Goal: Find specific page/section: Find specific page/section

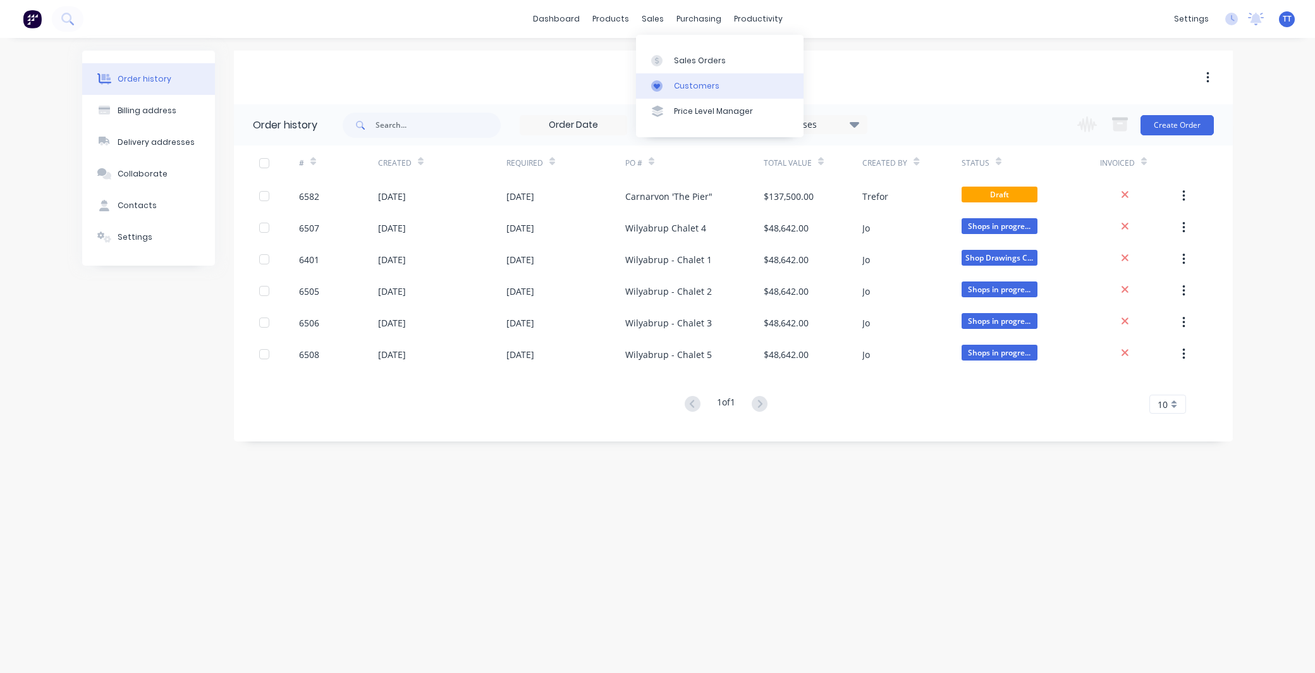
click at [685, 80] on div "Customers" at bounding box center [697, 85] width 46 height 11
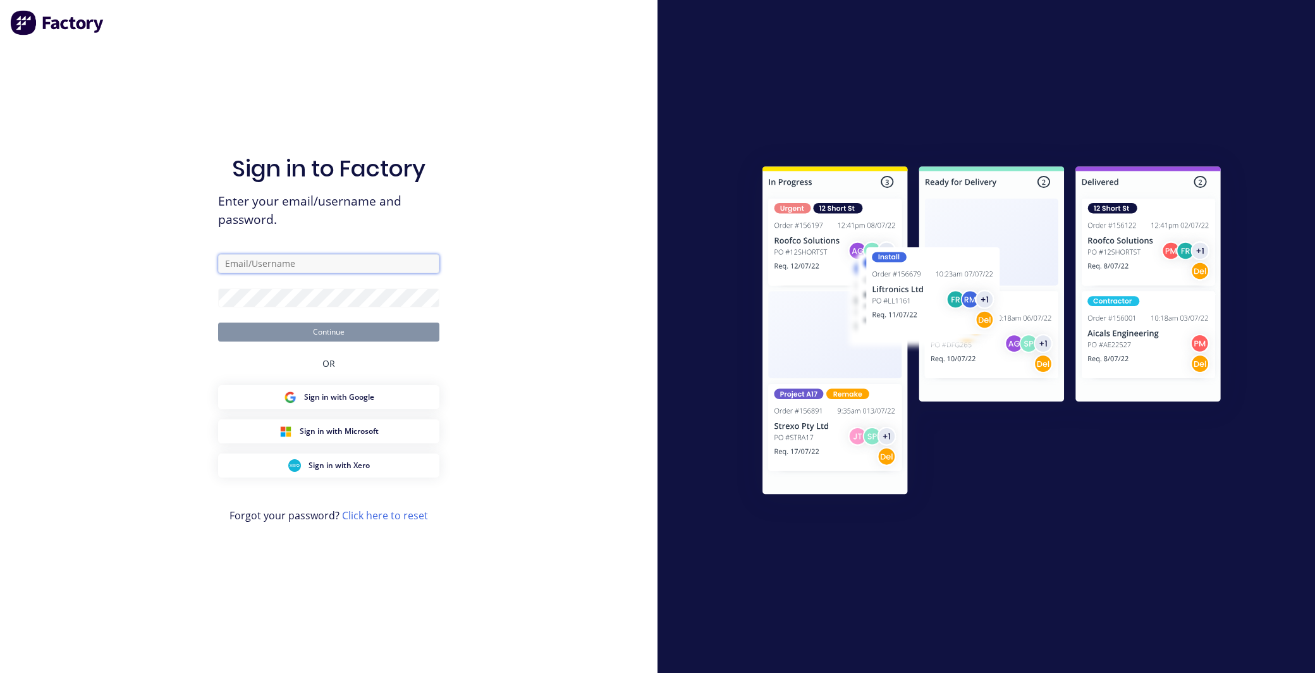
type input "[EMAIL_ADDRESS][DOMAIN_NAME]"
click at [350, 332] on button "Continue" at bounding box center [328, 331] width 221 height 19
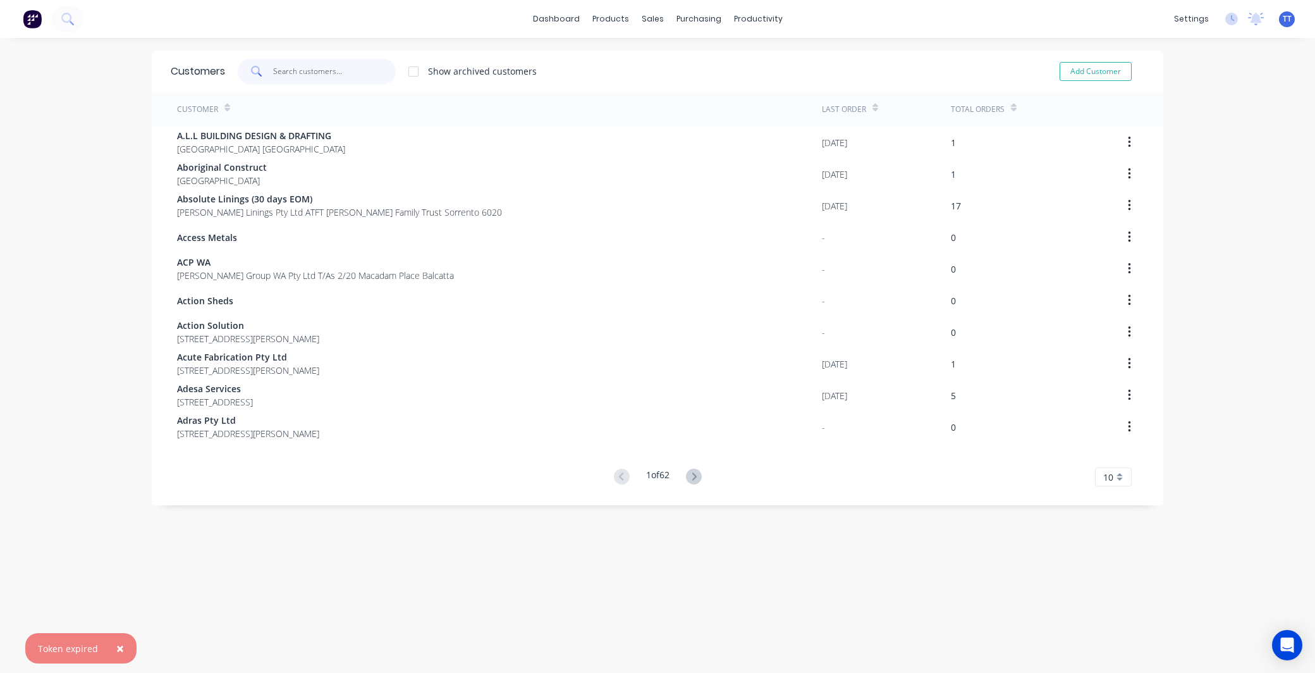
click at [282, 73] on input "text" at bounding box center [334, 71] width 123 height 25
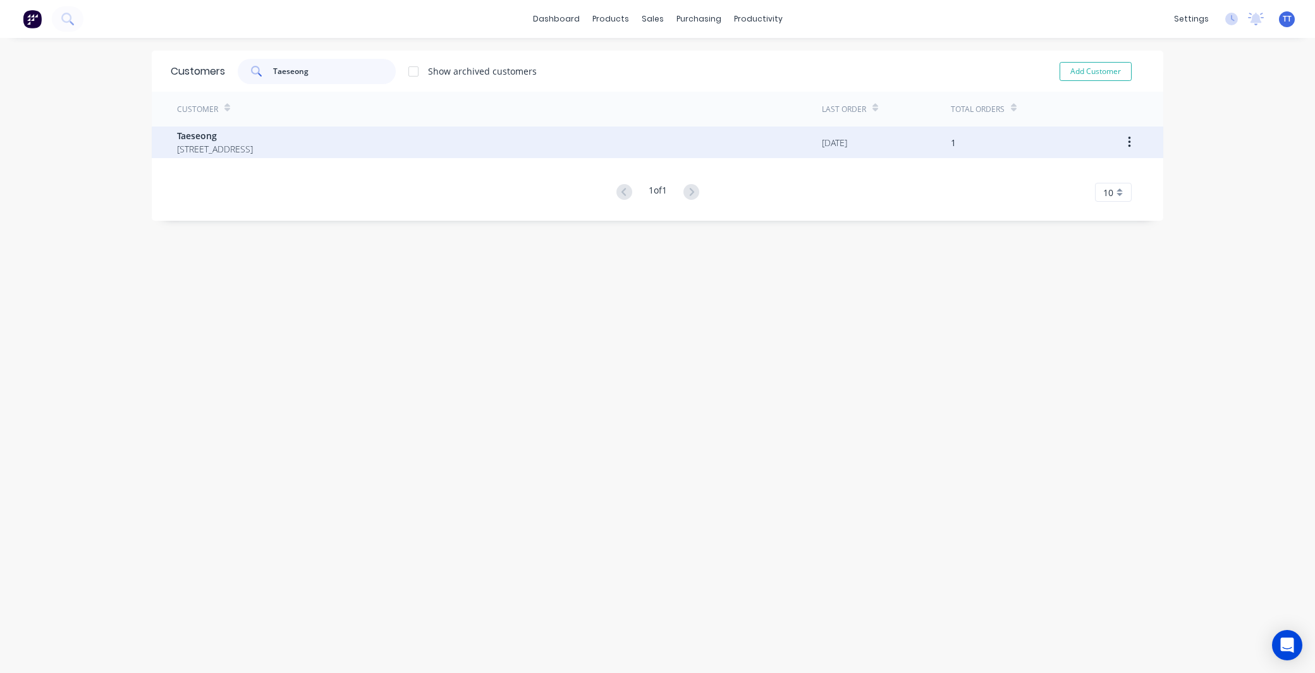
type input "Taeseong"
click at [253, 142] on span "[STREET_ADDRESS]" at bounding box center [215, 148] width 76 height 13
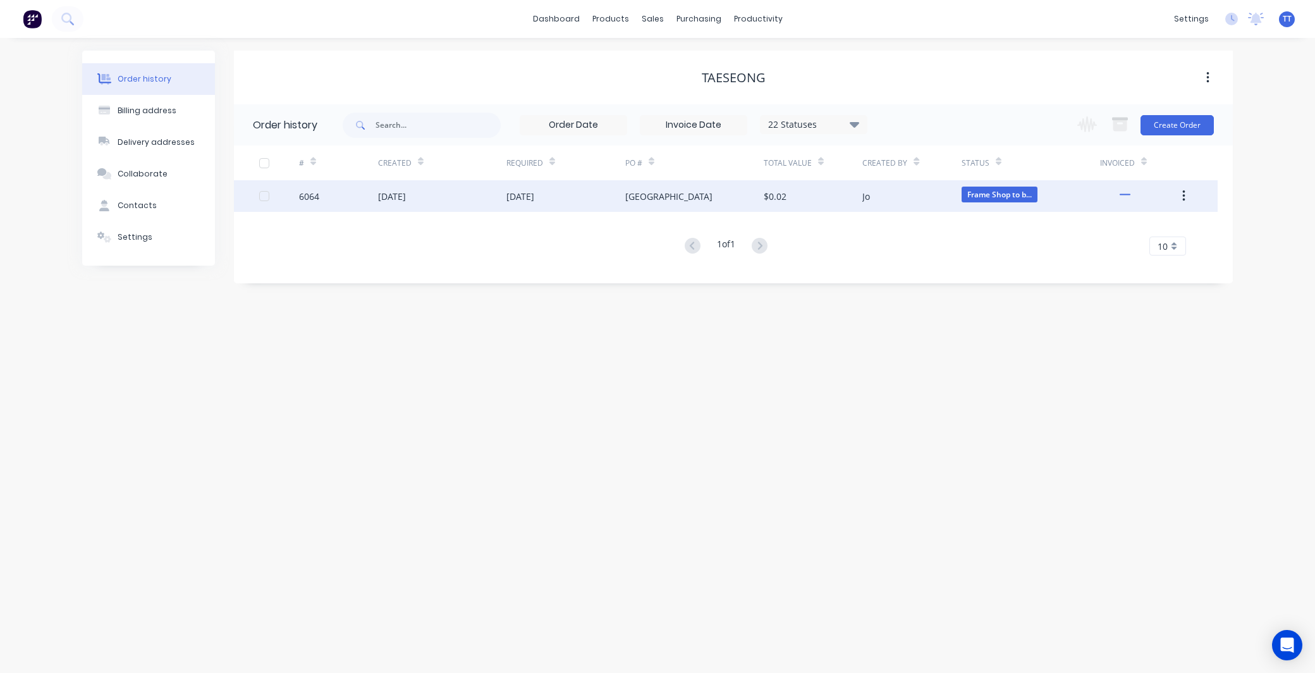
click at [400, 195] on div "[DATE]" at bounding box center [392, 196] width 28 height 13
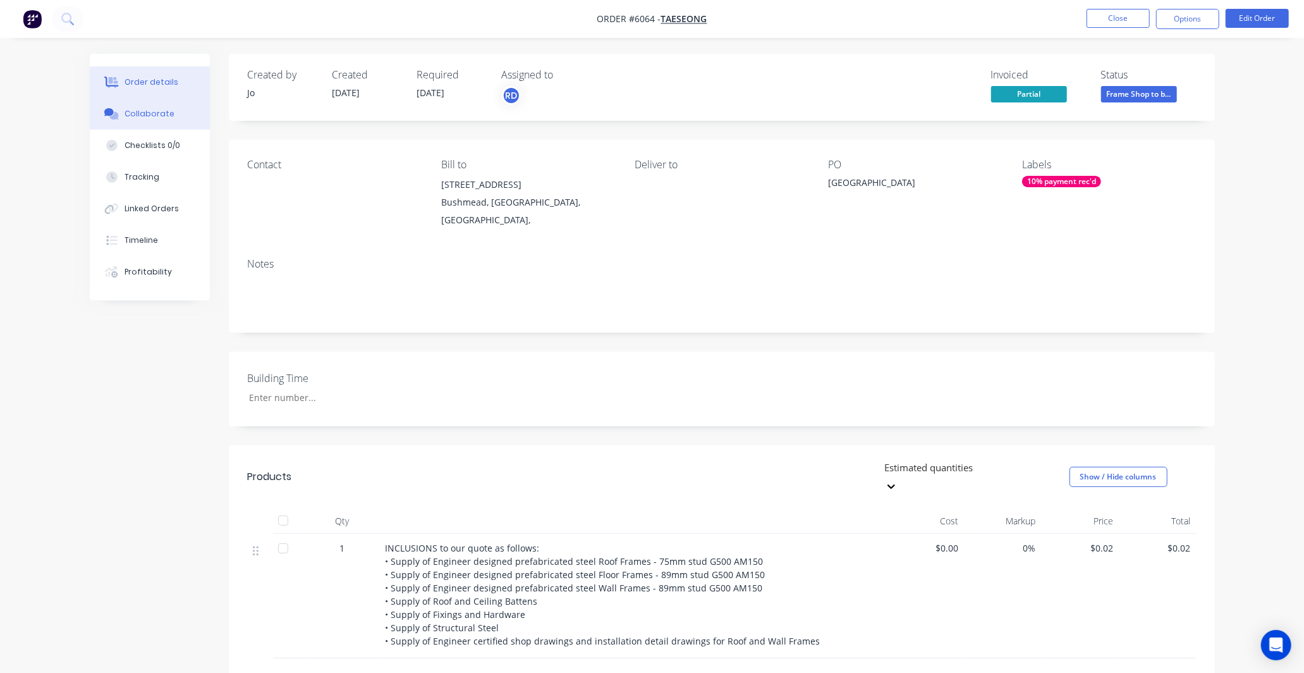
click at [166, 113] on div "Collaborate" at bounding box center [150, 113] width 50 height 11
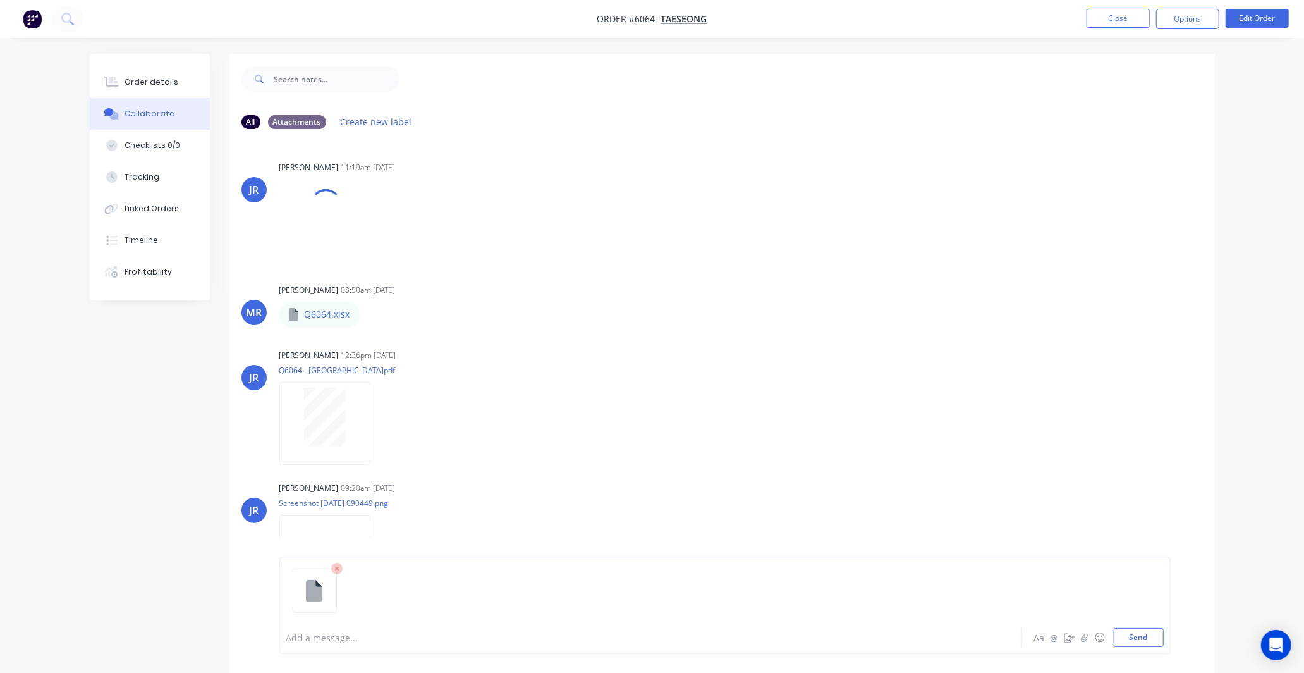
click at [358, 642] on div at bounding box center [615, 637] width 657 height 13
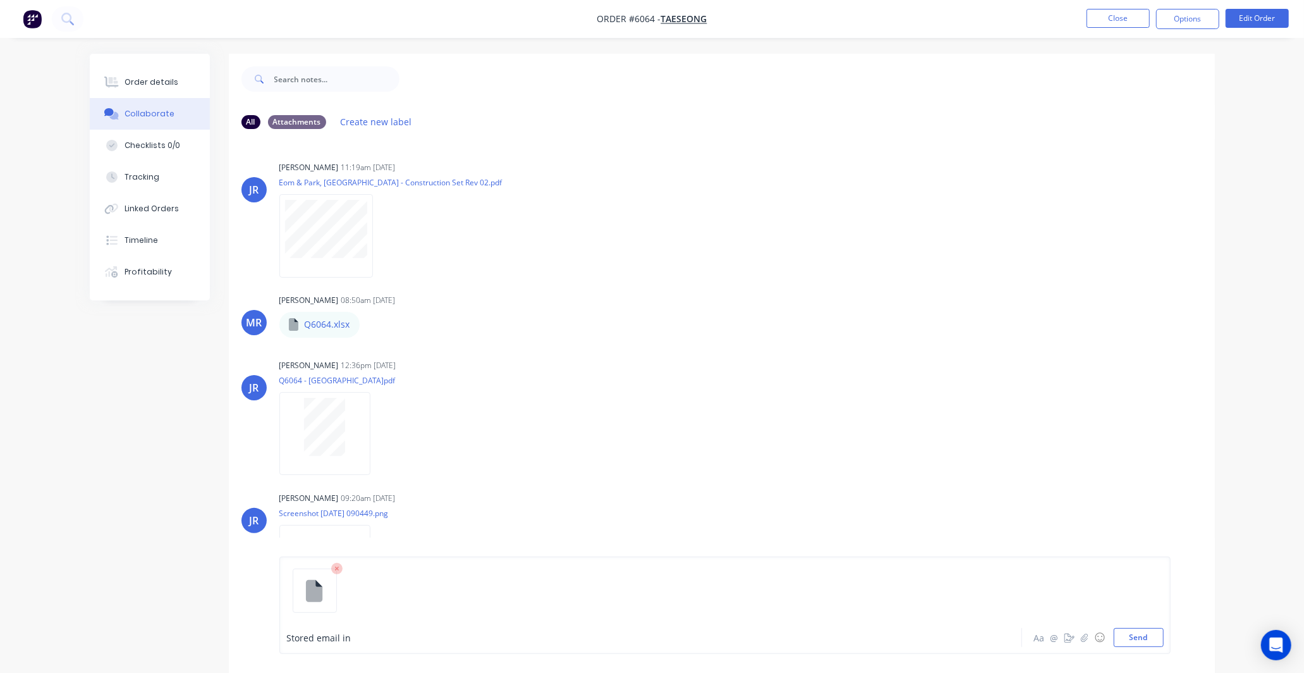
click at [361, 634] on div "Stored email in" at bounding box center [615, 637] width 657 height 13
click at [1146, 631] on button "Send" at bounding box center [1139, 637] width 50 height 19
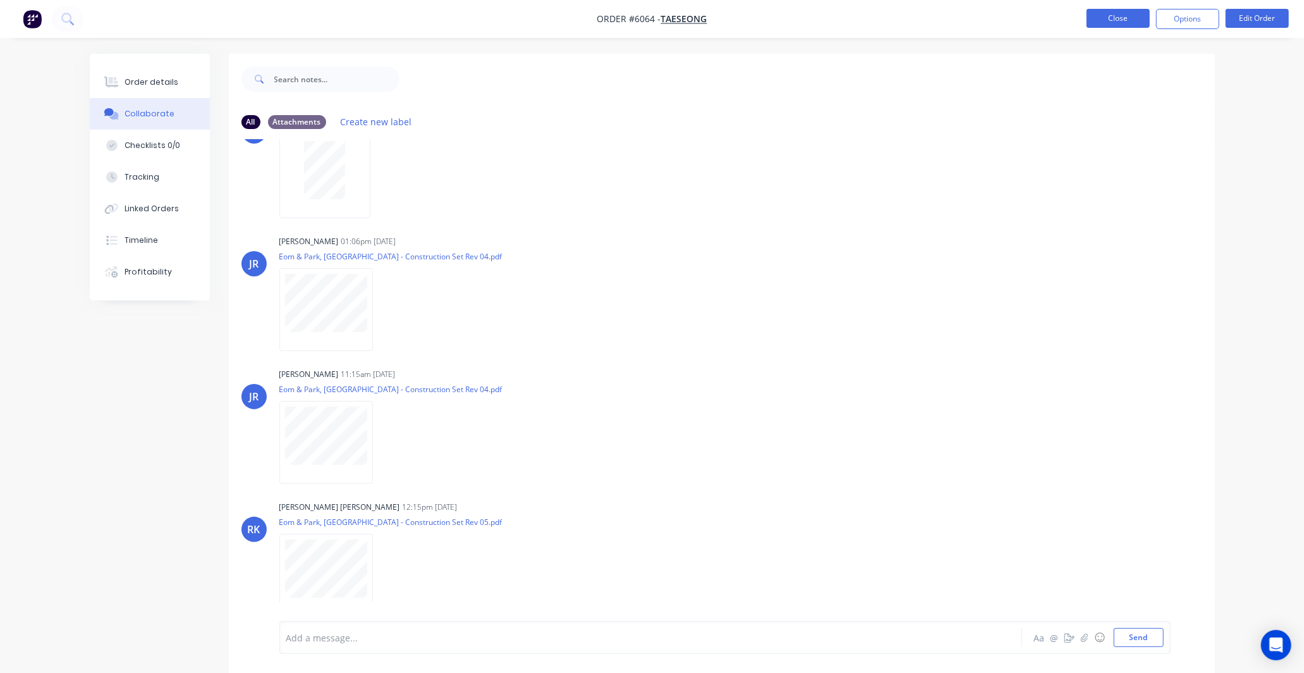
click at [1112, 19] on button "Close" at bounding box center [1118, 18] width 63 height 19
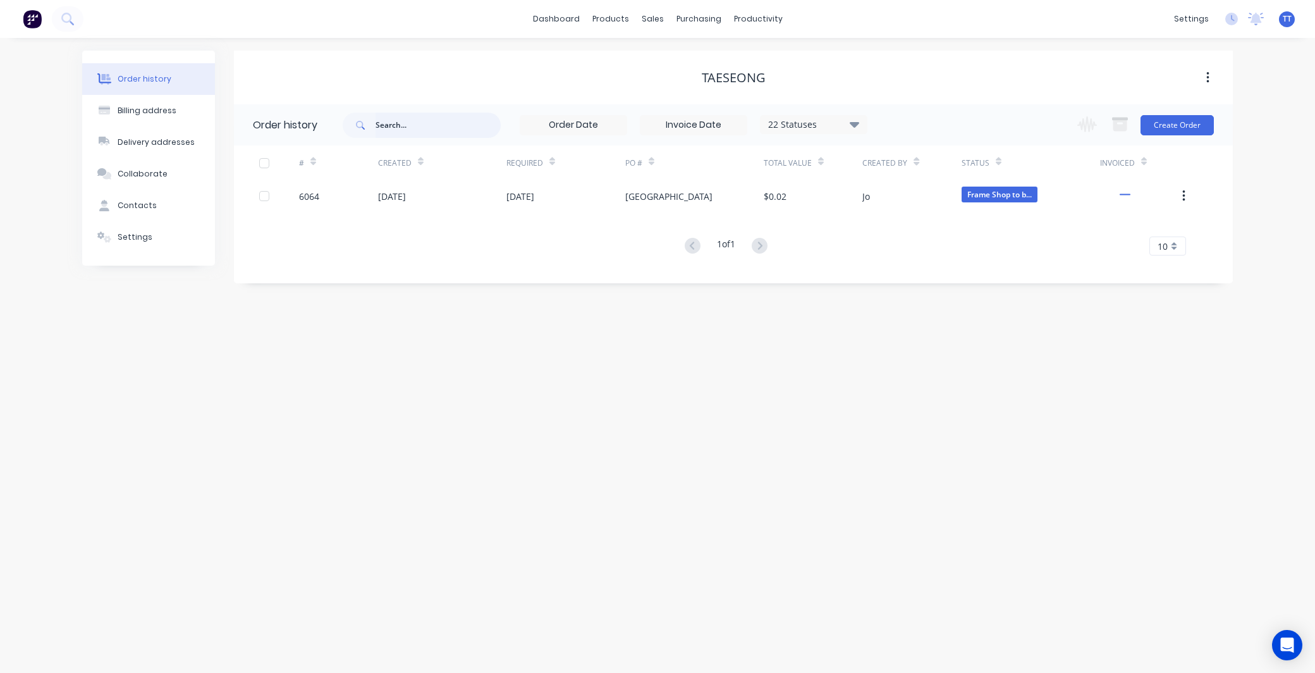
click at [417, 121] on input "text" at bounding box center [437, 125] width 125 height 25
type input "[PERSON_NAME]"
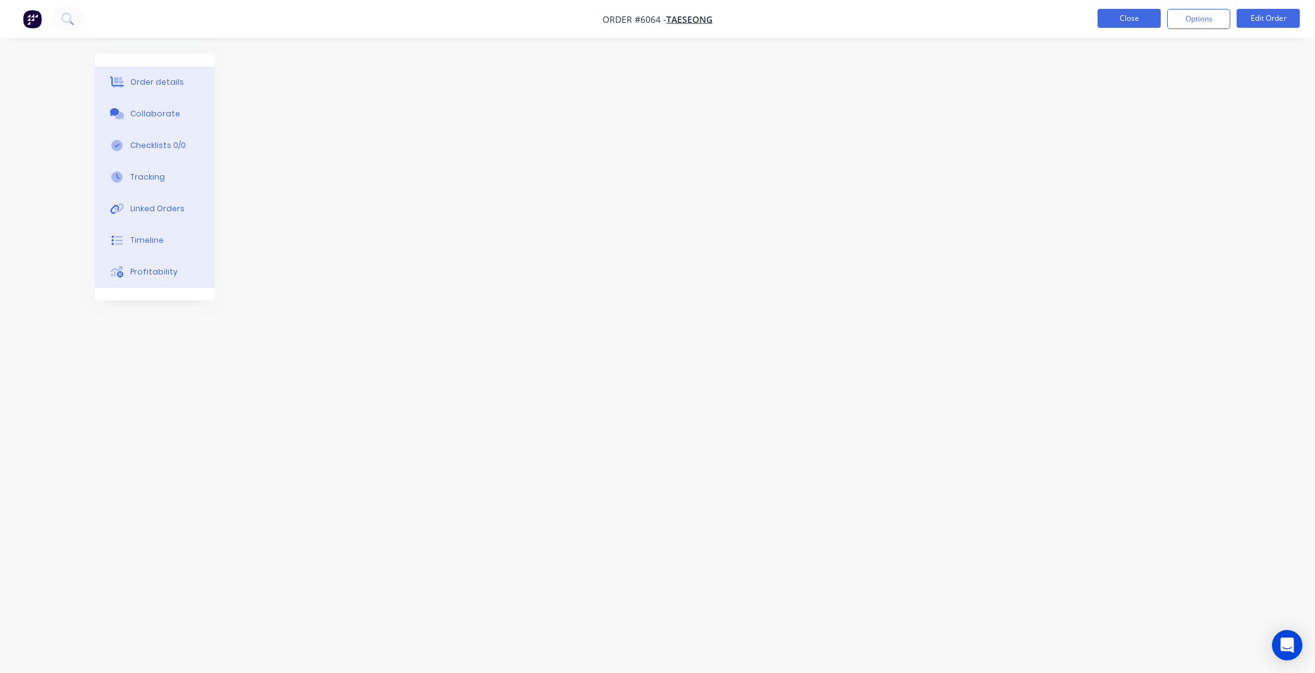
click at [1126, 15] on button "Close" at bounding box center [1128, 18] width 63 height 19
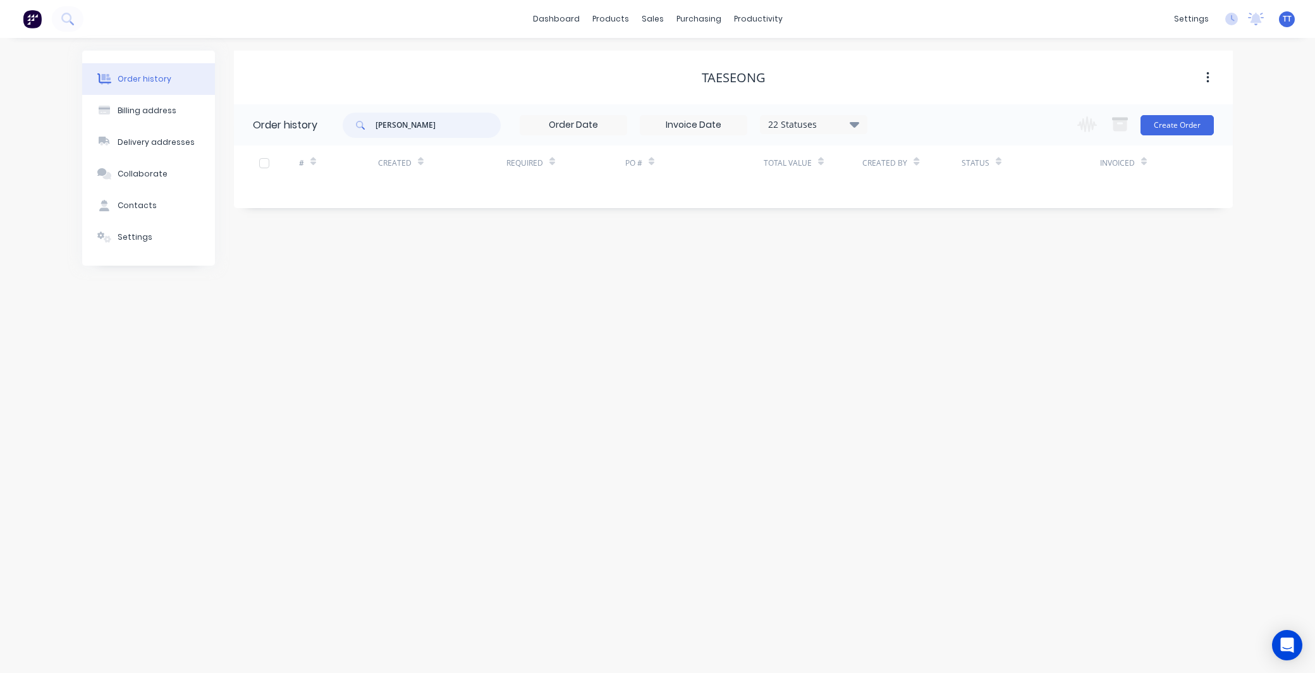
drag, startPoint x: 416, startPoint y: 126, endPoint x: 345, endPoint y: 121, distance: 71.0
click at [345, 121] on div "[PERSON_NAME]" at bounding box center [422, 125] width 158 height 25
type input "Blackridge"
click at [455, 128] on input "Blackridge" at bounding box center [437, 125] width 125 height 25
drag, startPoint x: 446, startPoint y: 131, endPoint x: 359, endPoint y: 118, distance: 88.2
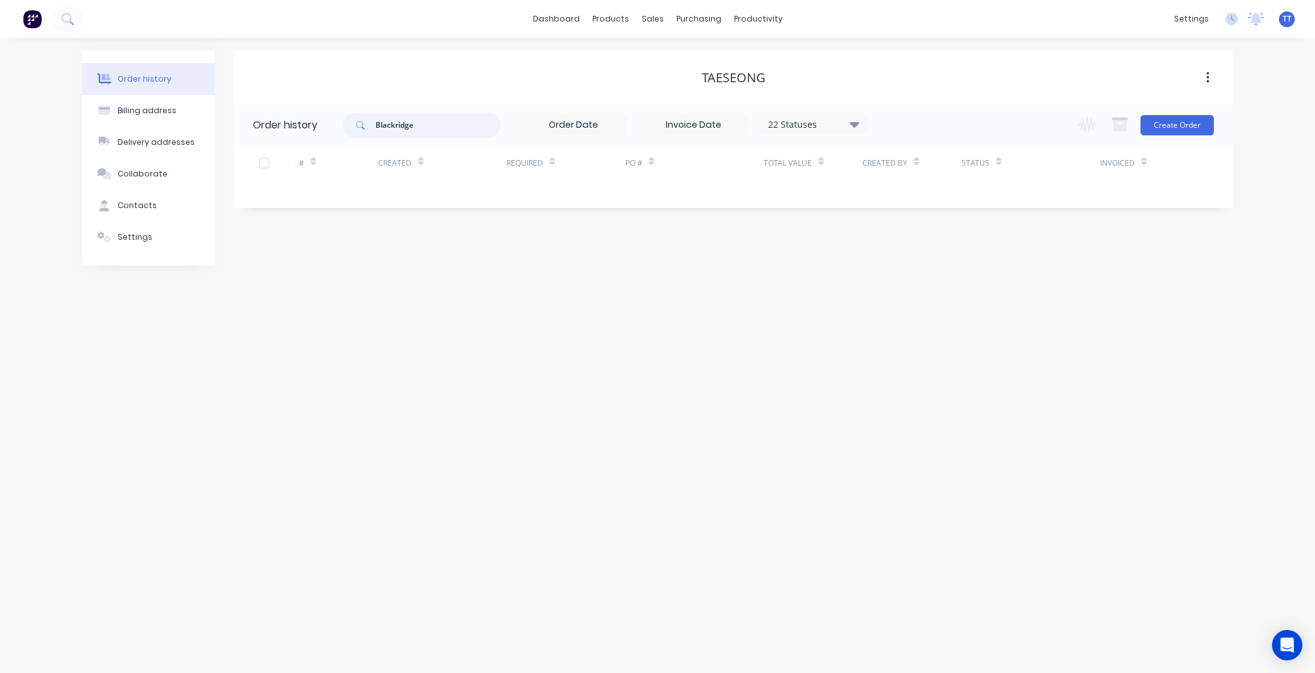
click at [359, 118] on div "Blackridge" at bounding box center [422, 125] width 158 height 25
type input "turbo plumbing"
click at [870, 268] on div "Order history Billing address Delivery addresses Collaborate Contacts Settings …" at bounding box center [657, 355] width 1315 height 635
click at [685, 83] on div "Customers" at bounding box center [697, 85] width 46 height 11
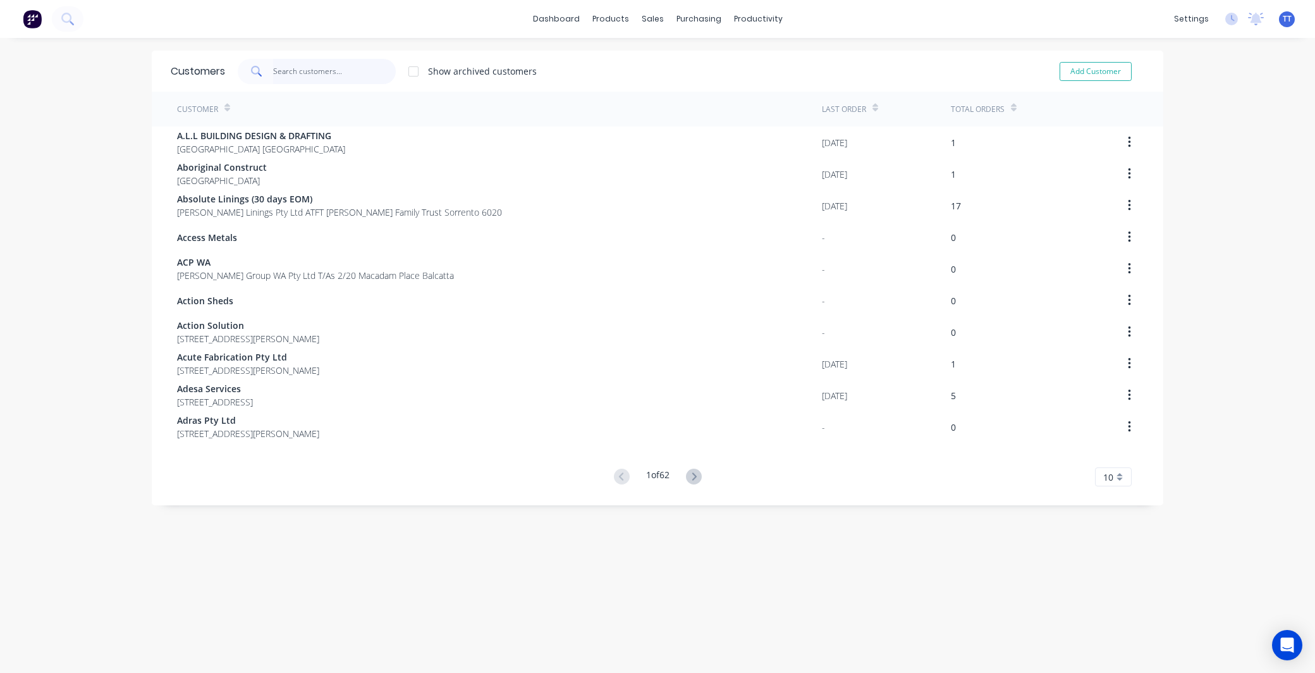
click at [338, 71] on input "text" at bounding box center [334, 71] width 123 height 25
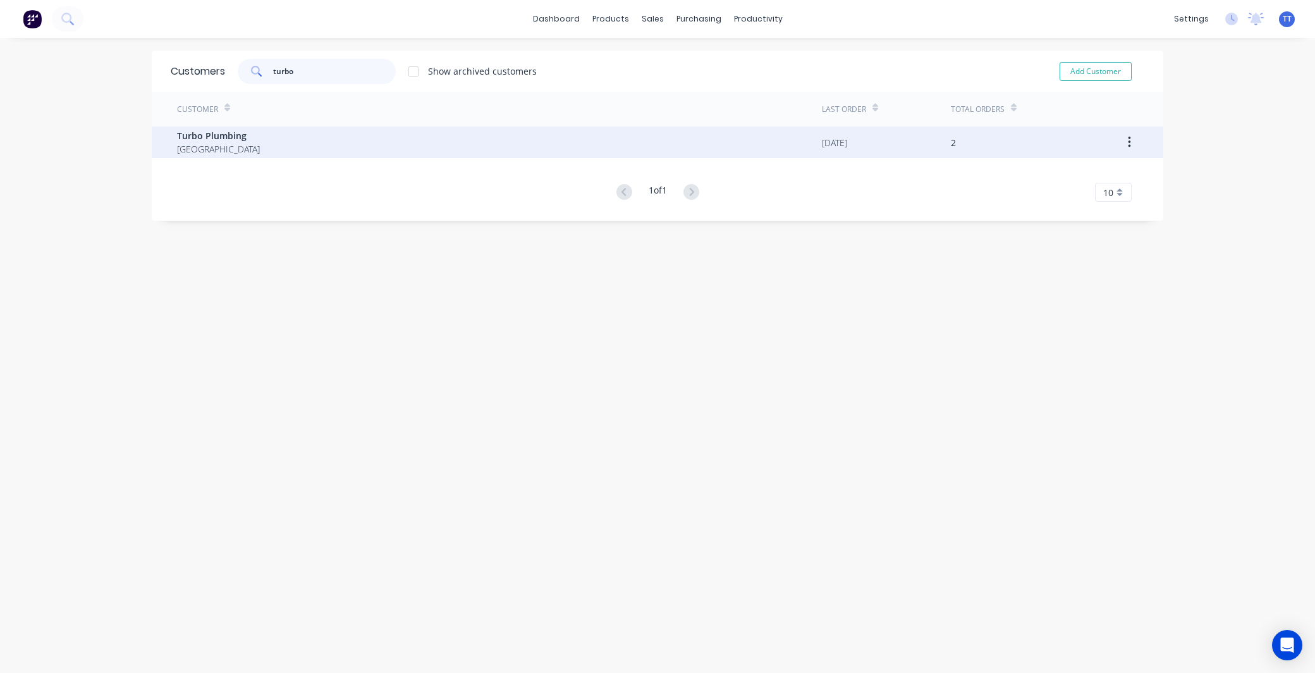
type input "turbo"
click at [229, 140] on span "Turbo Plumbing" at bounding box center [218, 135] width 83 height 13
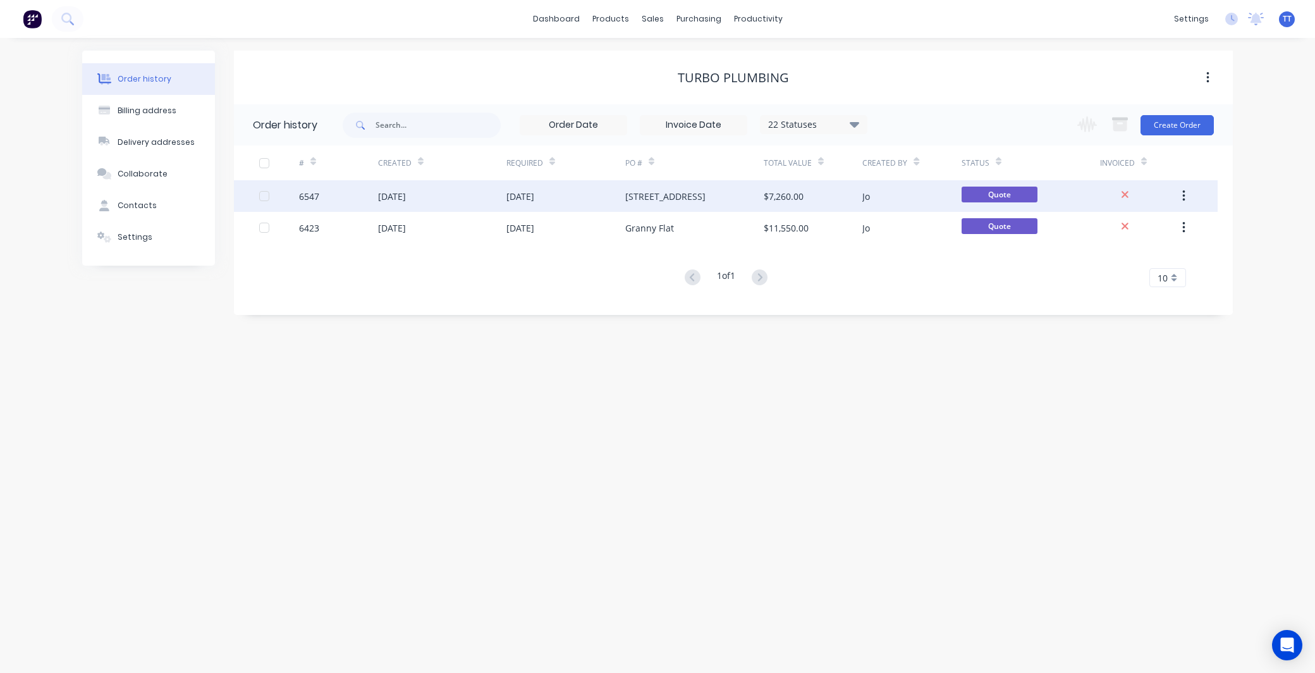
click at [394, 197] on div "[DATE]" at bounding box center [392, 196] width 28 height 13
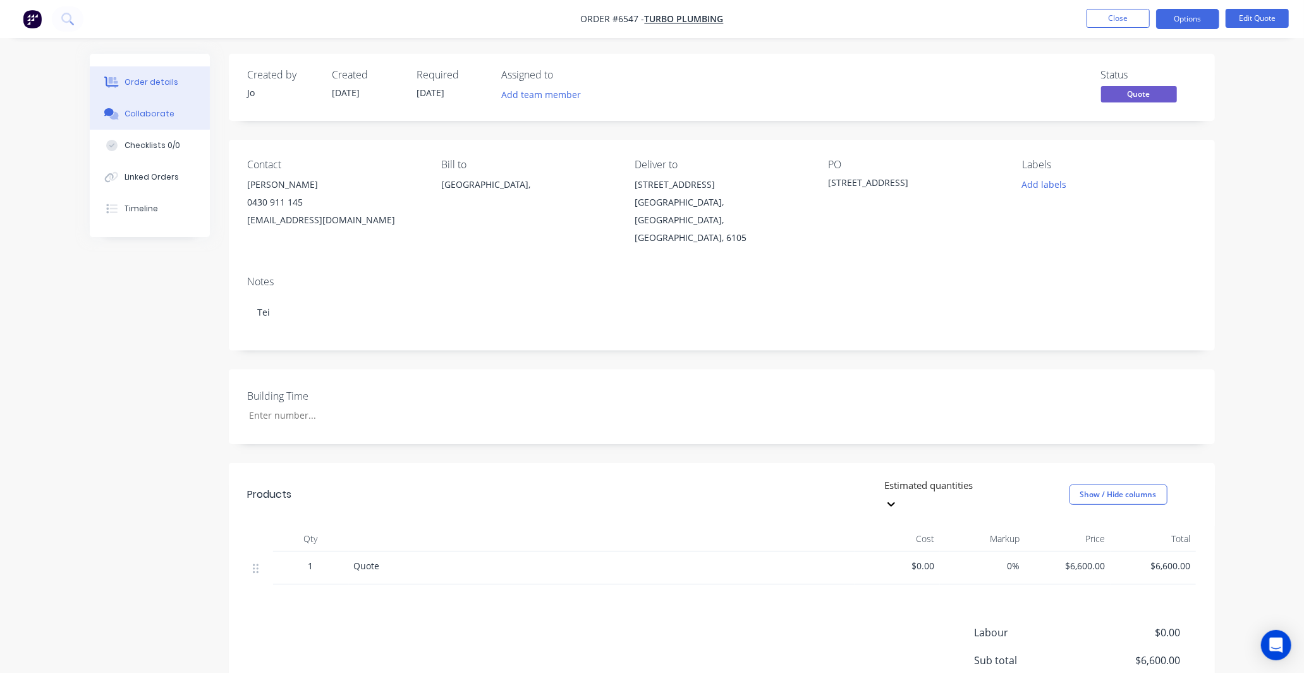
click at [154, 113] on div "Collaborate" at bounding box center [150, 113] width 50 height 11
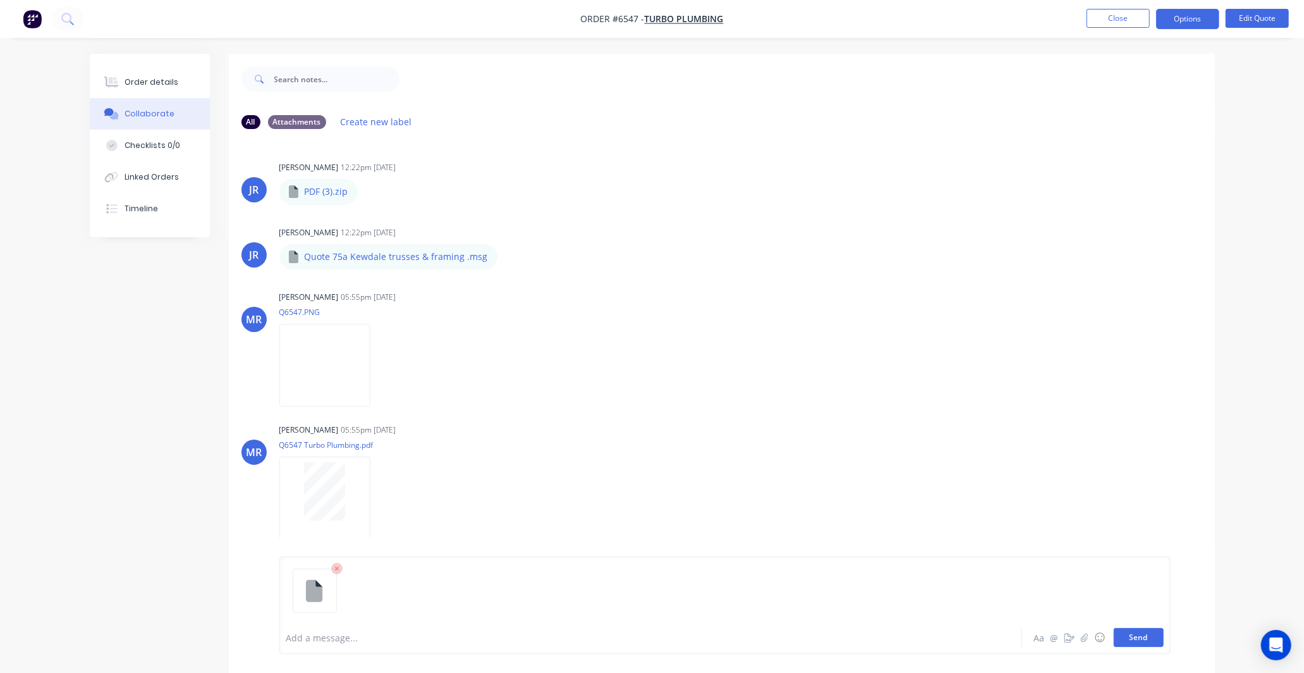
click at [1139, 638] on button "Send" at bounding box center [1139, 637] width 50 height 19
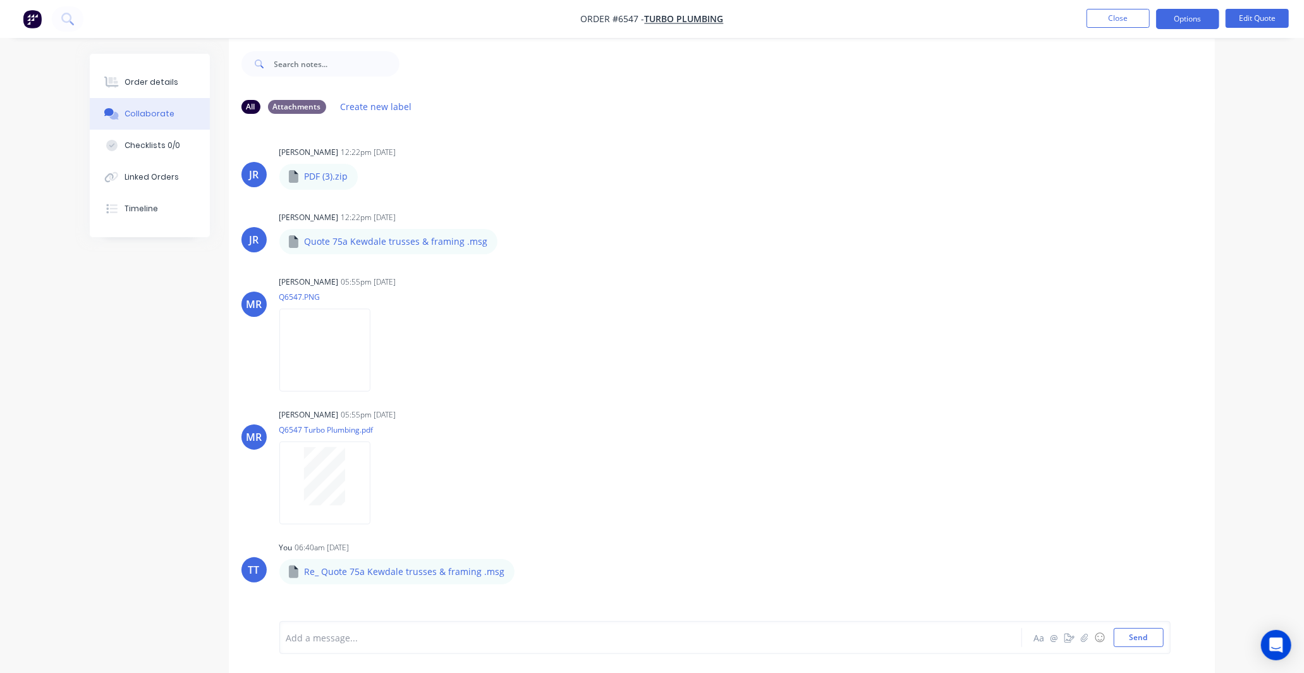
scroll to position [20, 0]
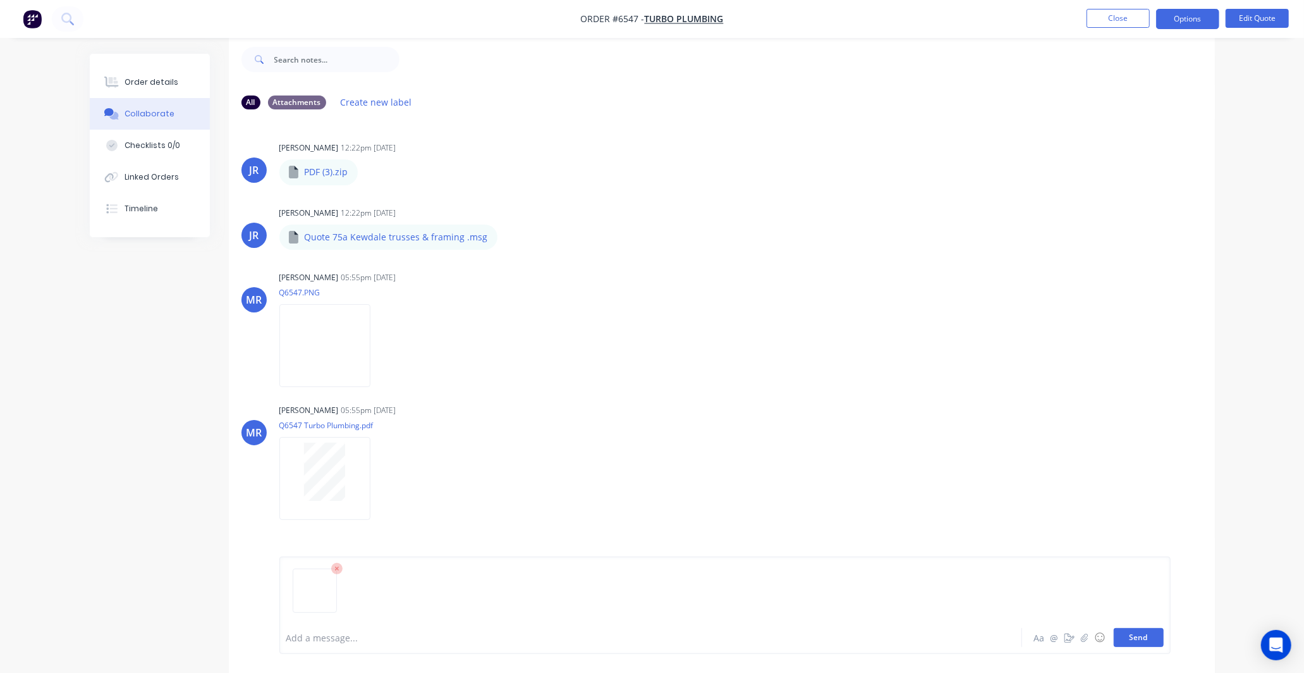
click at [1138, 637] on button "Send" at bounding box center [1139, 637] width 50 height 19
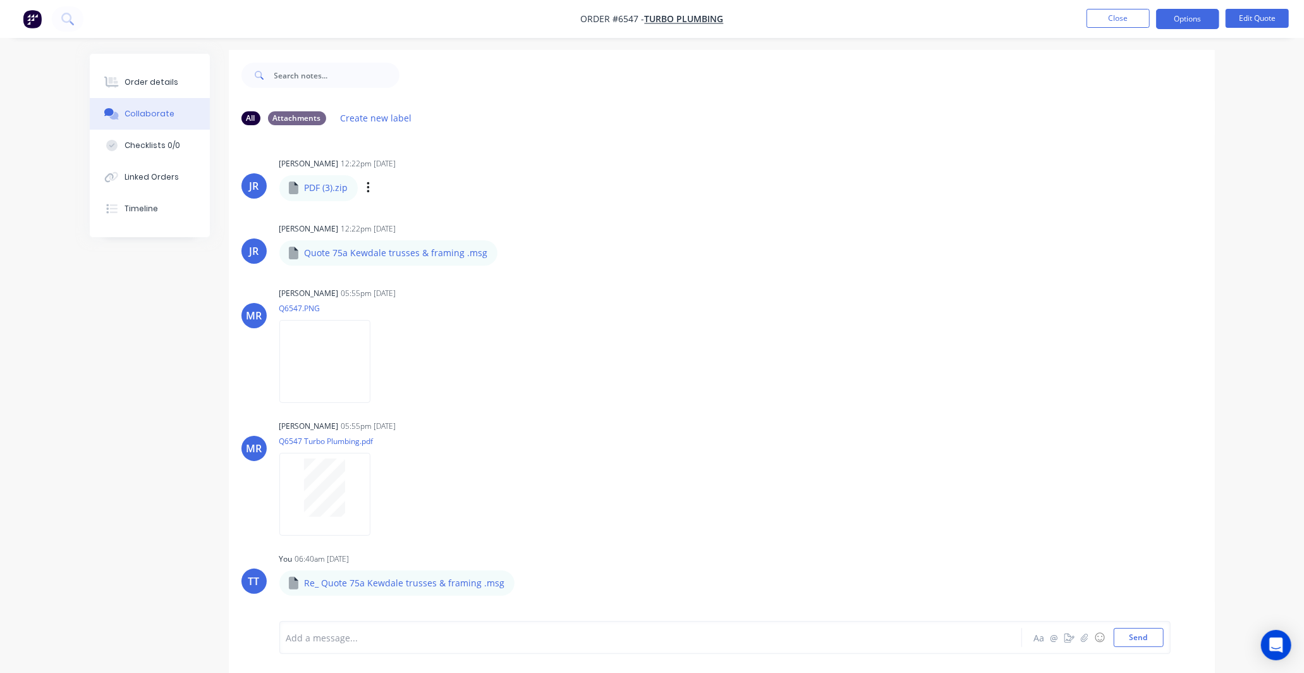
scroll to position [0, 0]
click at [1121, 19] on button "Close" at bounding box center [1118, 18] width 63 height 19
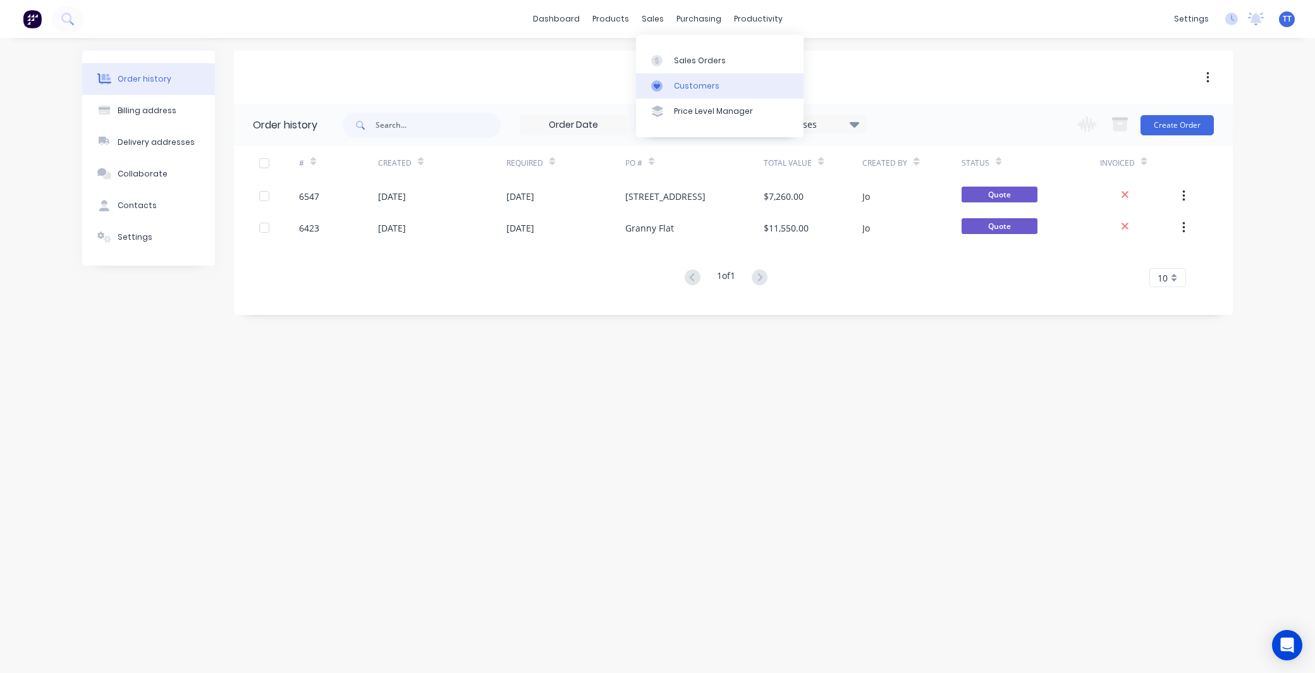
click at [684, 87] on div "Customers" at bounding box center [697, 85] width 46 height 11
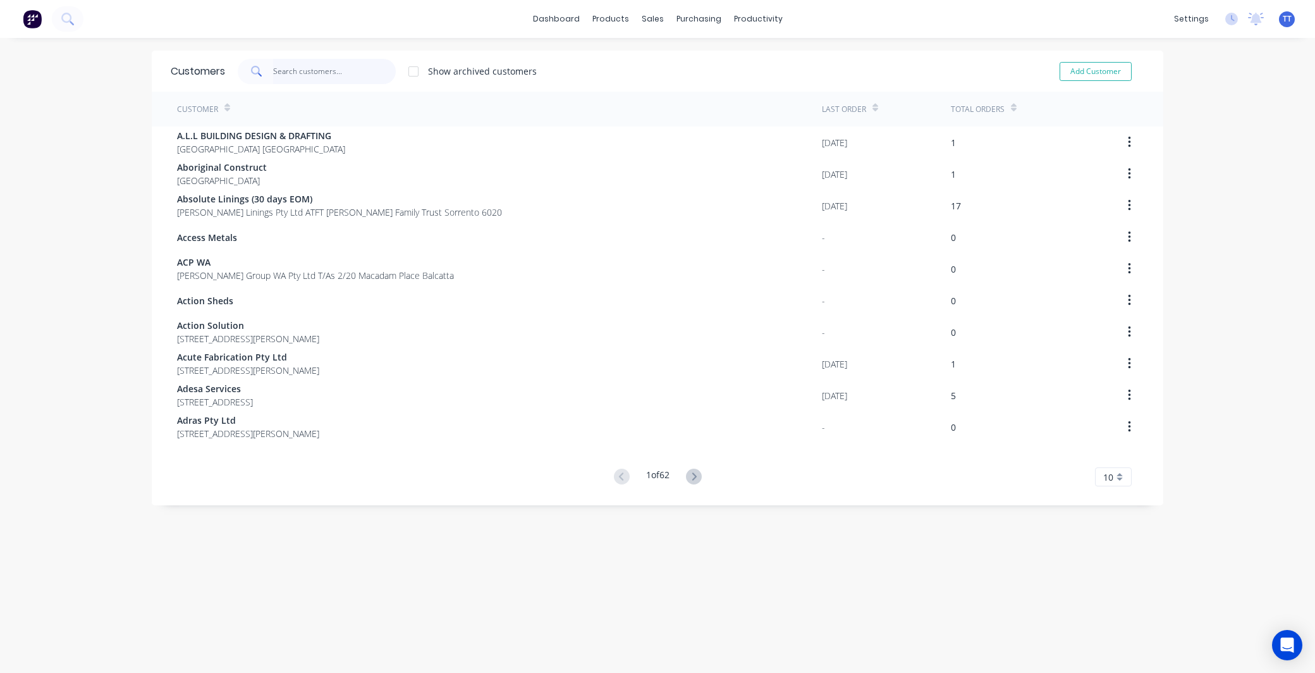
click at [279, 71] on input "text" at bounding box center [334, 71] width 123 height 25
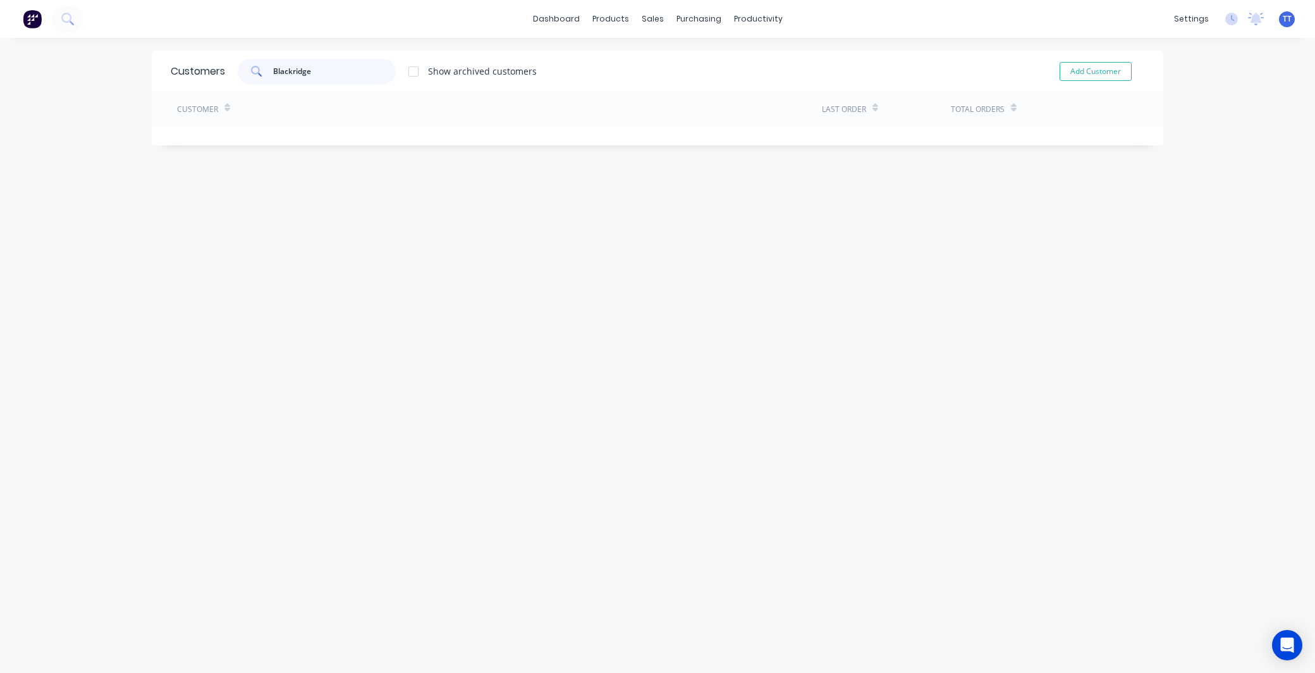
type input "Blackridge"
drag, startPoint x: 302, startPoint y: 71, endPoint x: 247, endPoint y: 62, distance: 56.4
click at [247, 62] on div "Blackridge" at bounding box center [317, 71] width 158 height 25
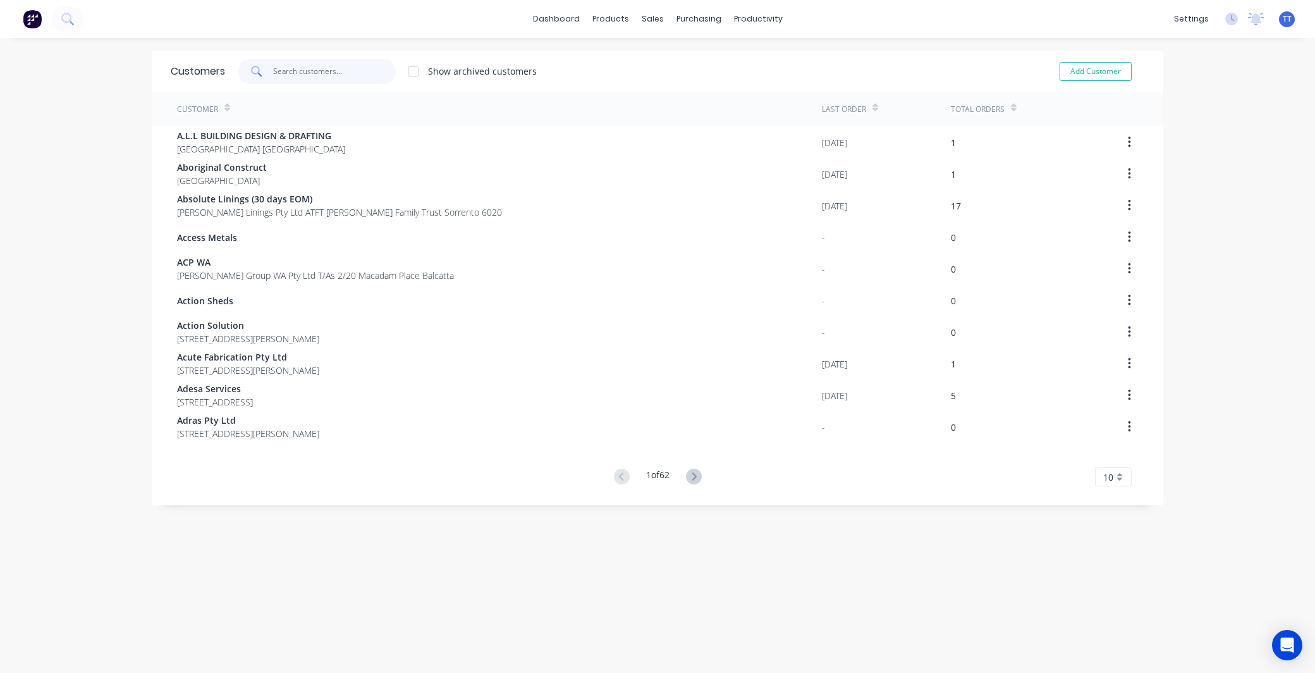
click at [274, 67] on input "text" at bounding box center [334, 71] width 123 height 25
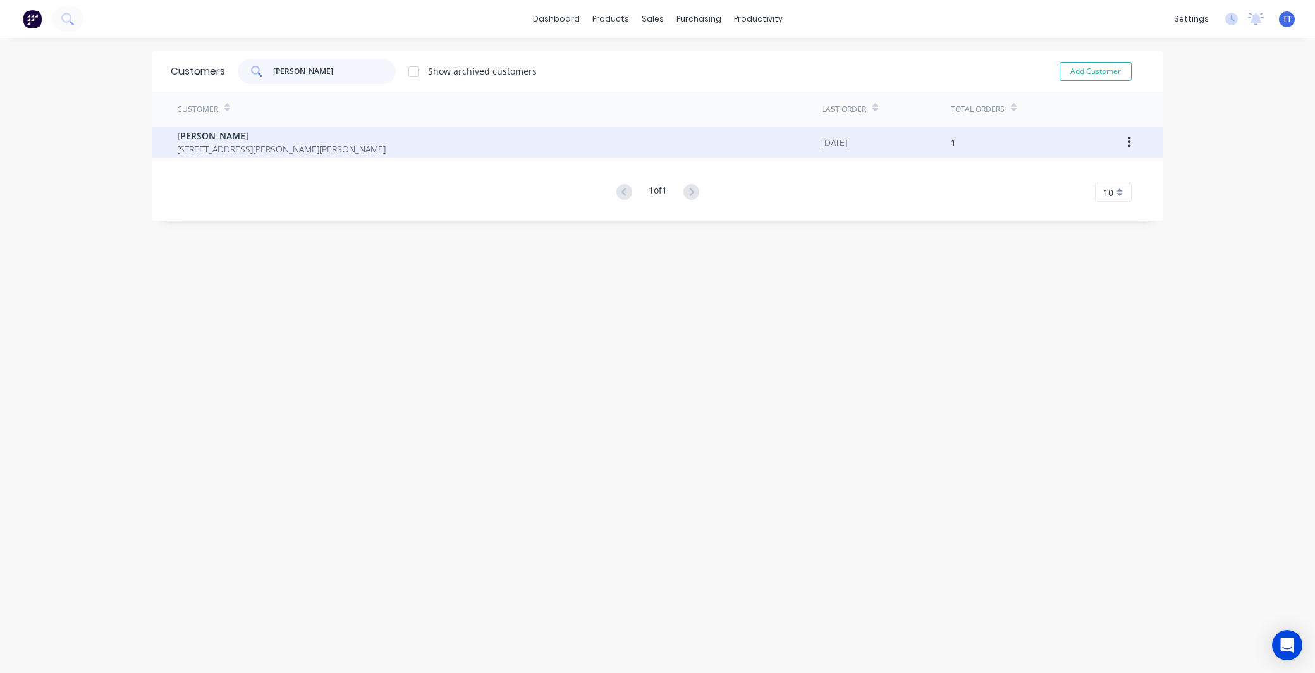
type input "[PERSON_NAME]"
click at [217, 135] on span "[PERSON_NAME]" at bounding box center [281, 135] width 209 height 13
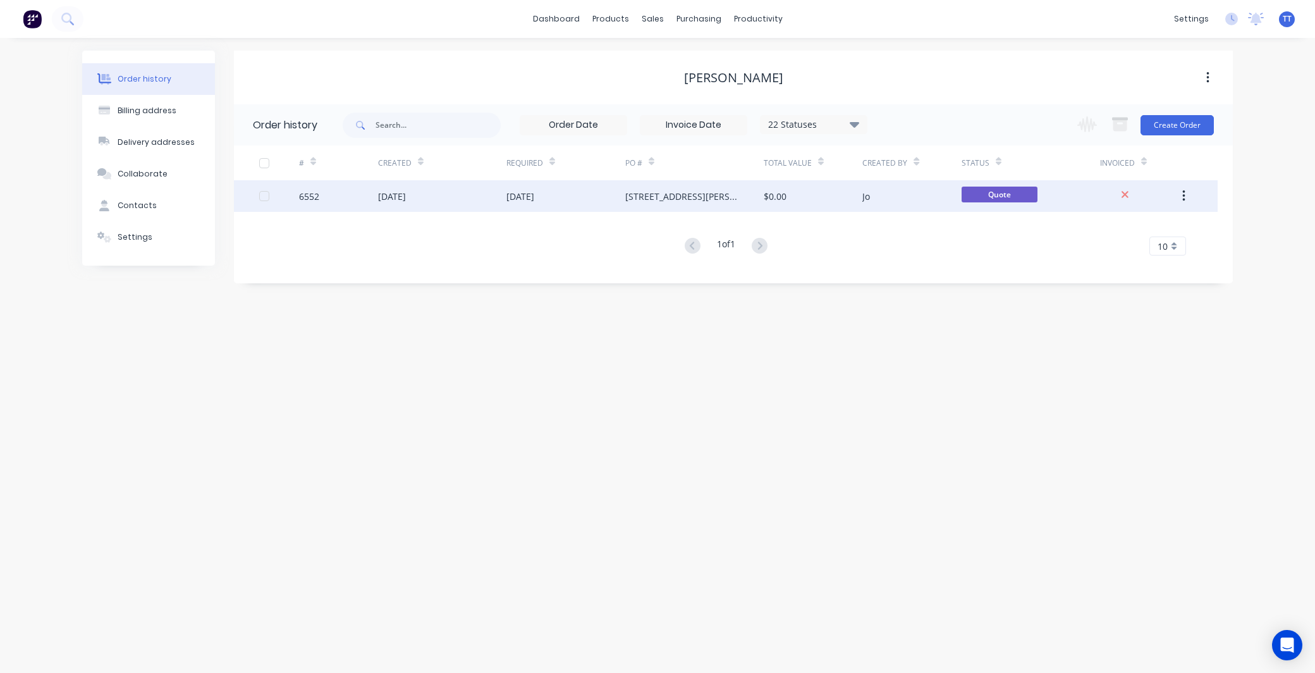
click at [439, 192] on div "[DATE]" at bounding box center [442, 196] width 128 height 32
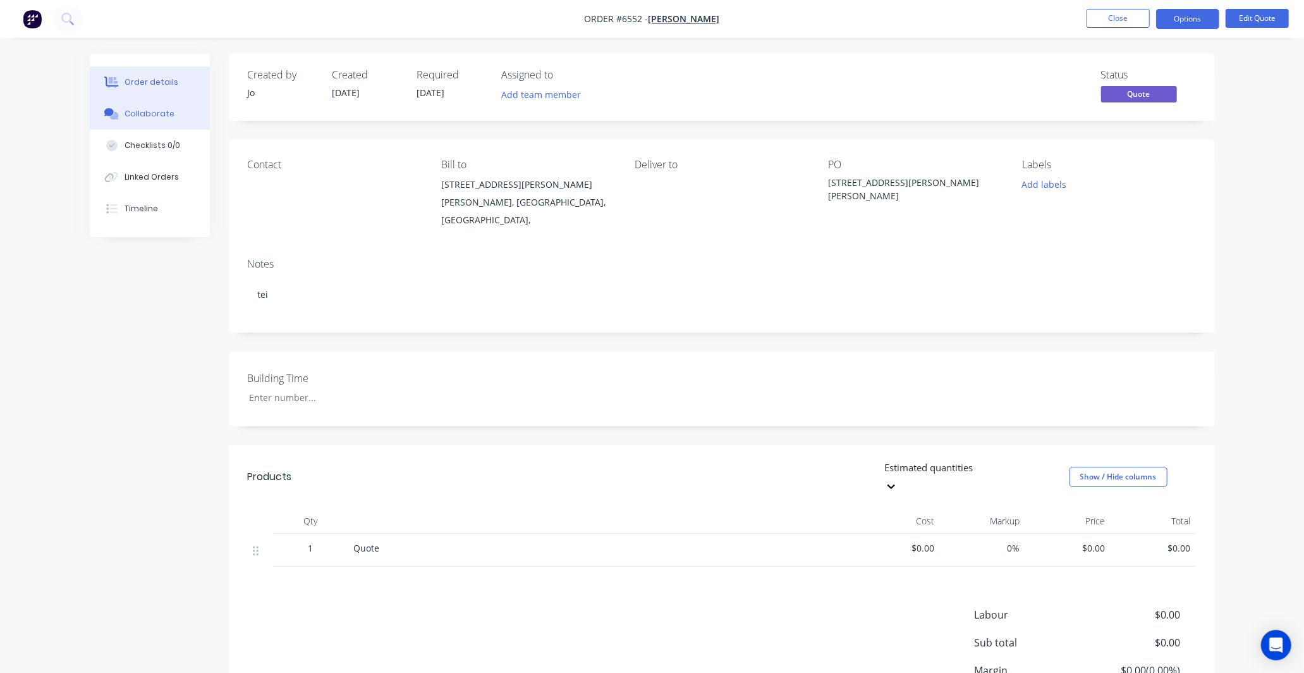
click at [138, 106] on button "Collaborate" at bounding box center [150, 114] width 120 height 32
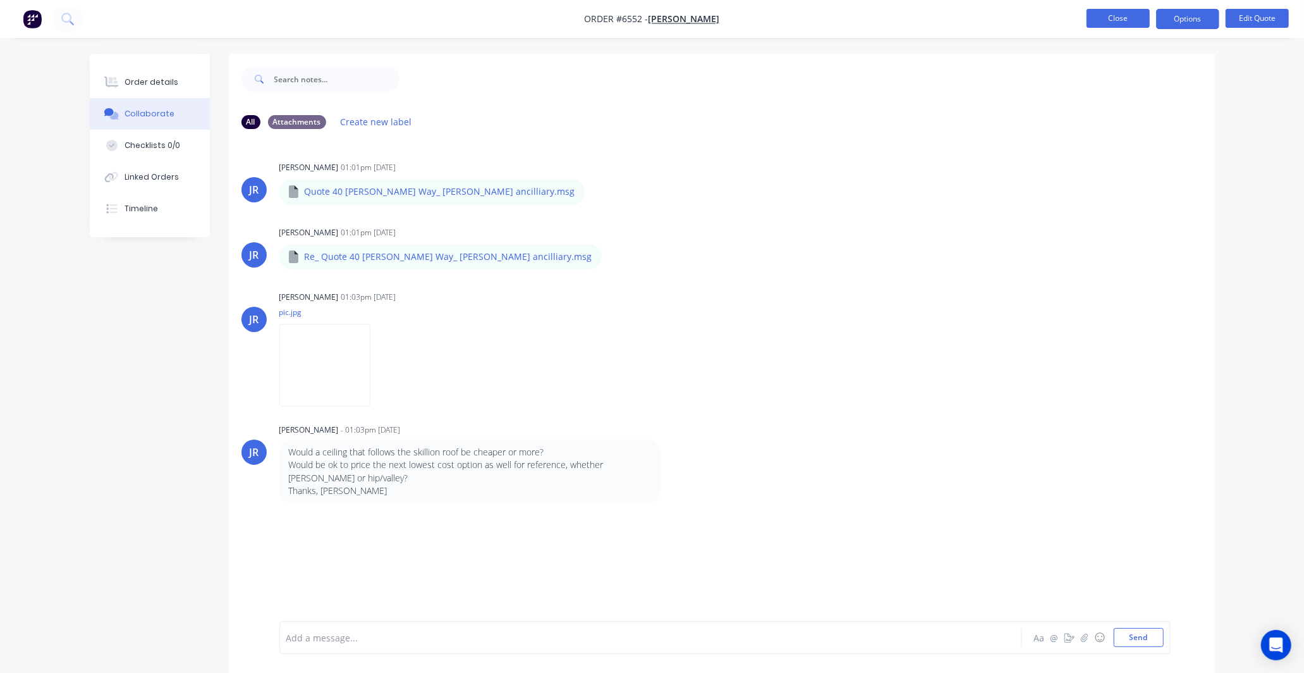
click at [1111, 17] on button "Close" at bounding box center [1118, 18] width 63 height 19
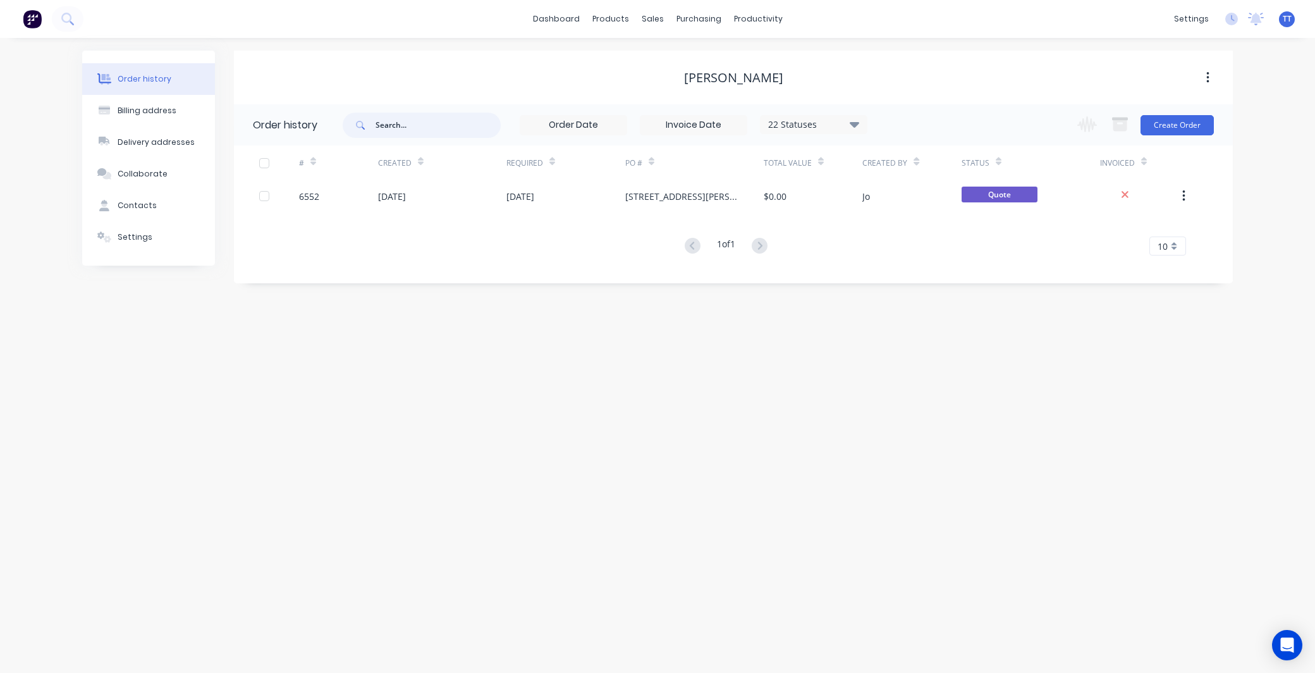
click at [434, 125] on input "text" at bounding box center [437, 125] width 125 height 25
click at [690, 84] on div "Customers" at bounding box center [697, 85] width 46 height 11
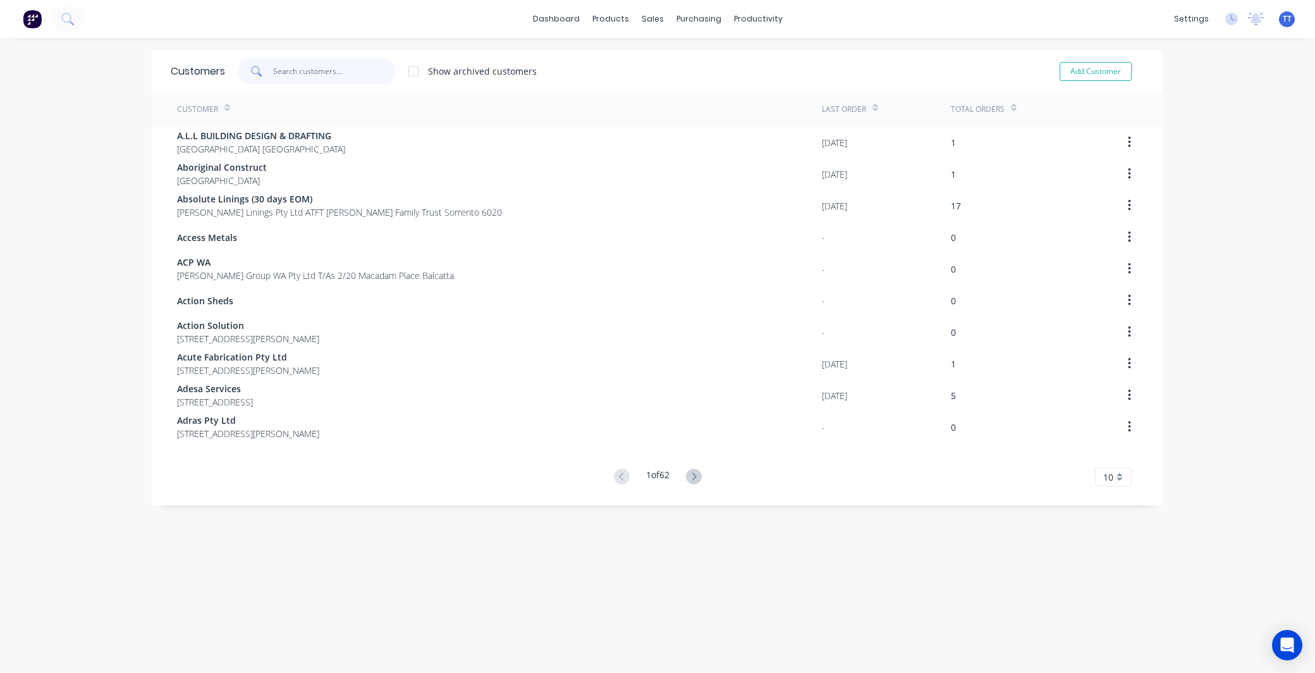
click at [326, 63] on input "text" at bounding box center [334, 71] width 123 height 25
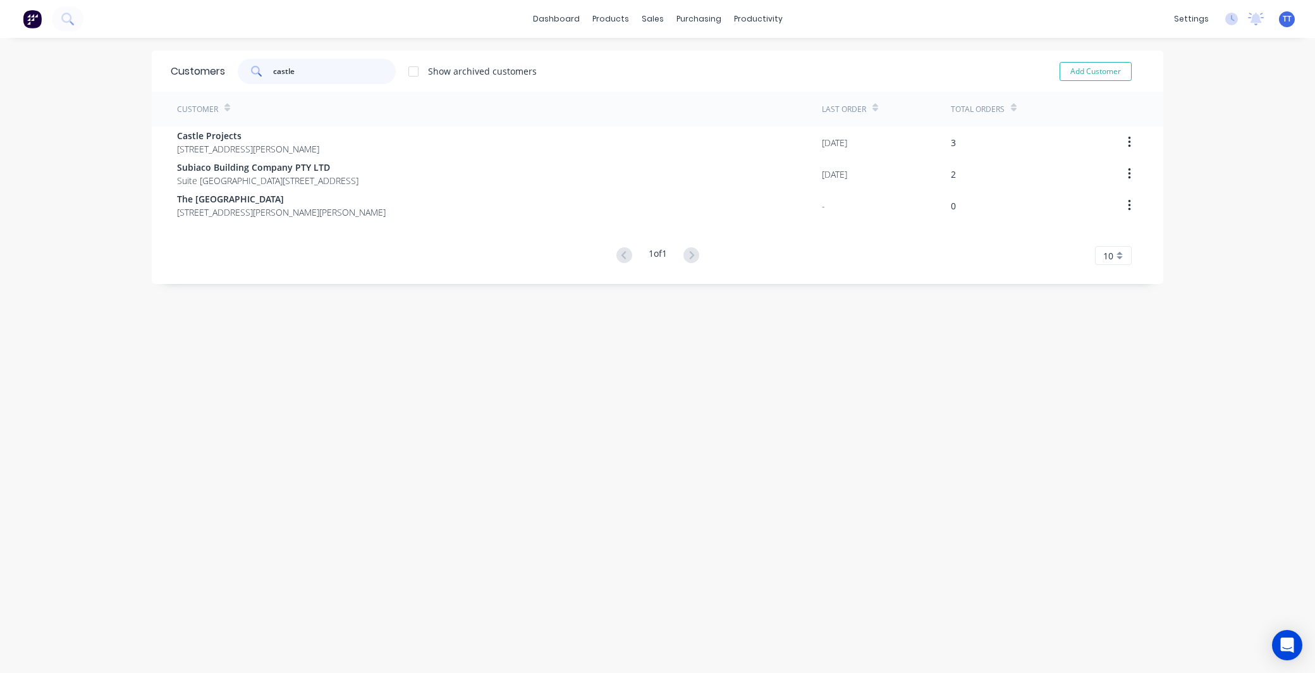
type input "castle"
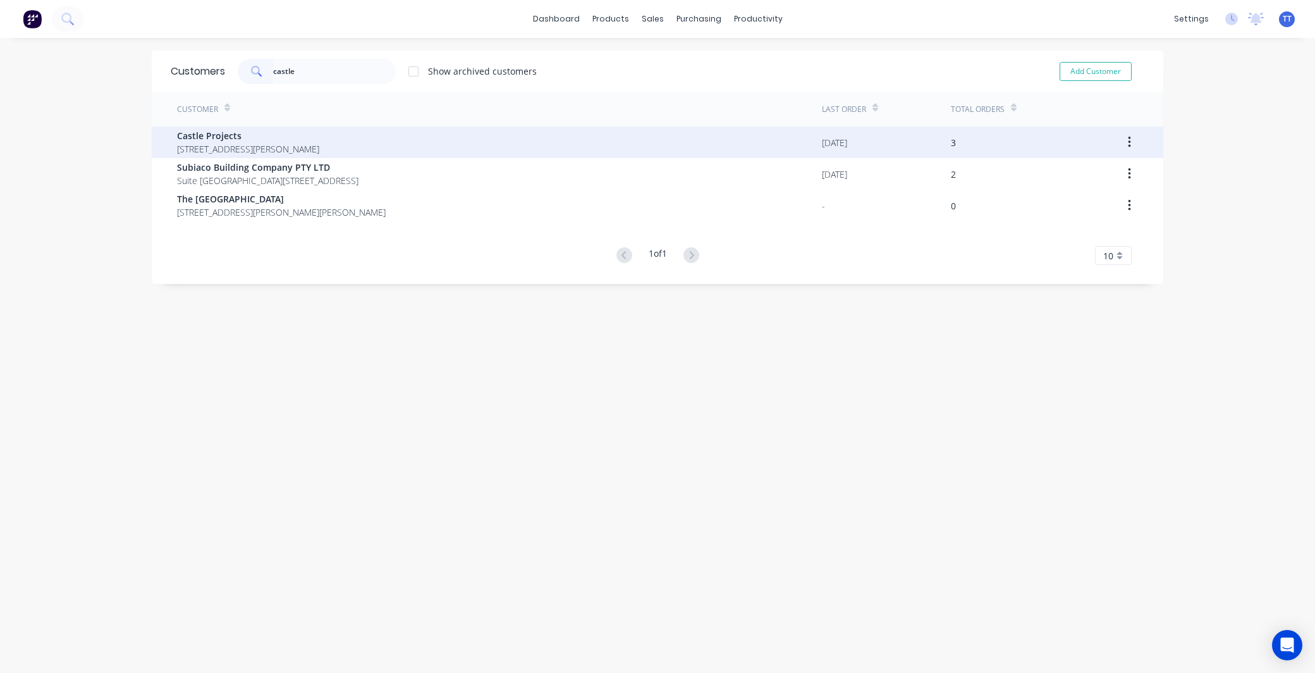
click at [264, 147] on span "[STREET_ADDRESS][PERSON_NAME]" at bounding box center [248, 148] width 142 height 13
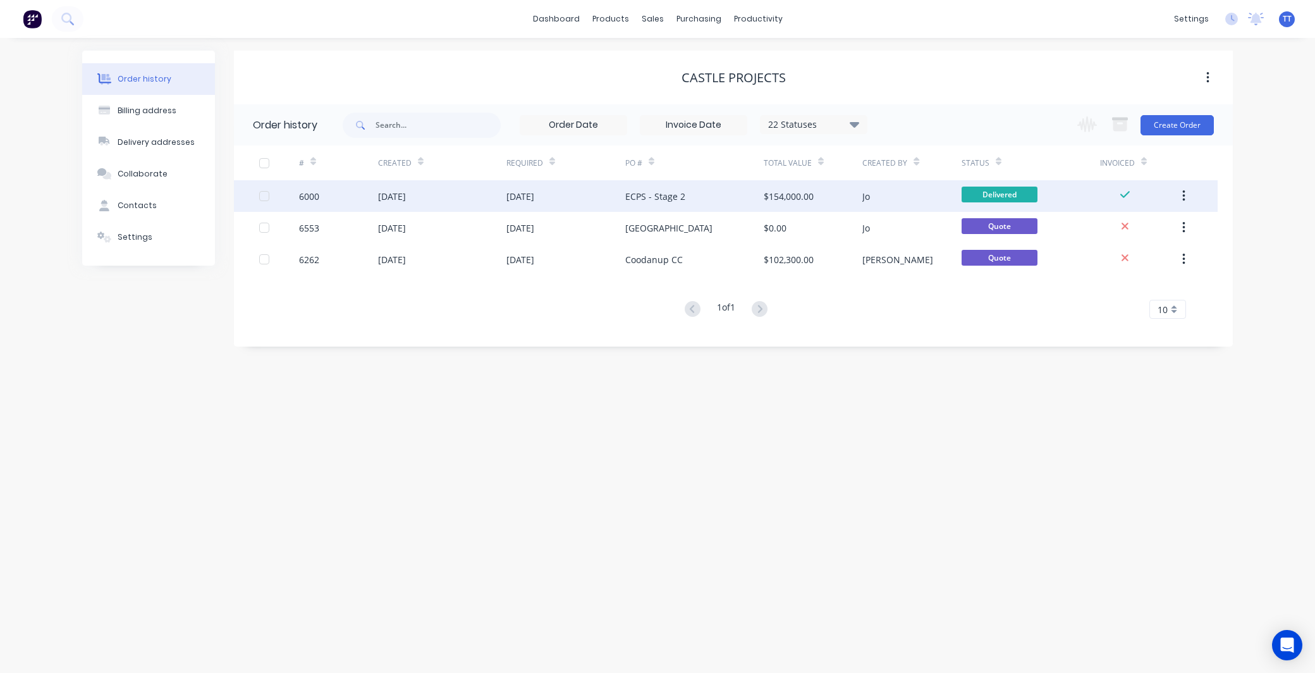
click at [469, 191] on div "[DATE]" at bounding box center [442, 196] width 128 height 32
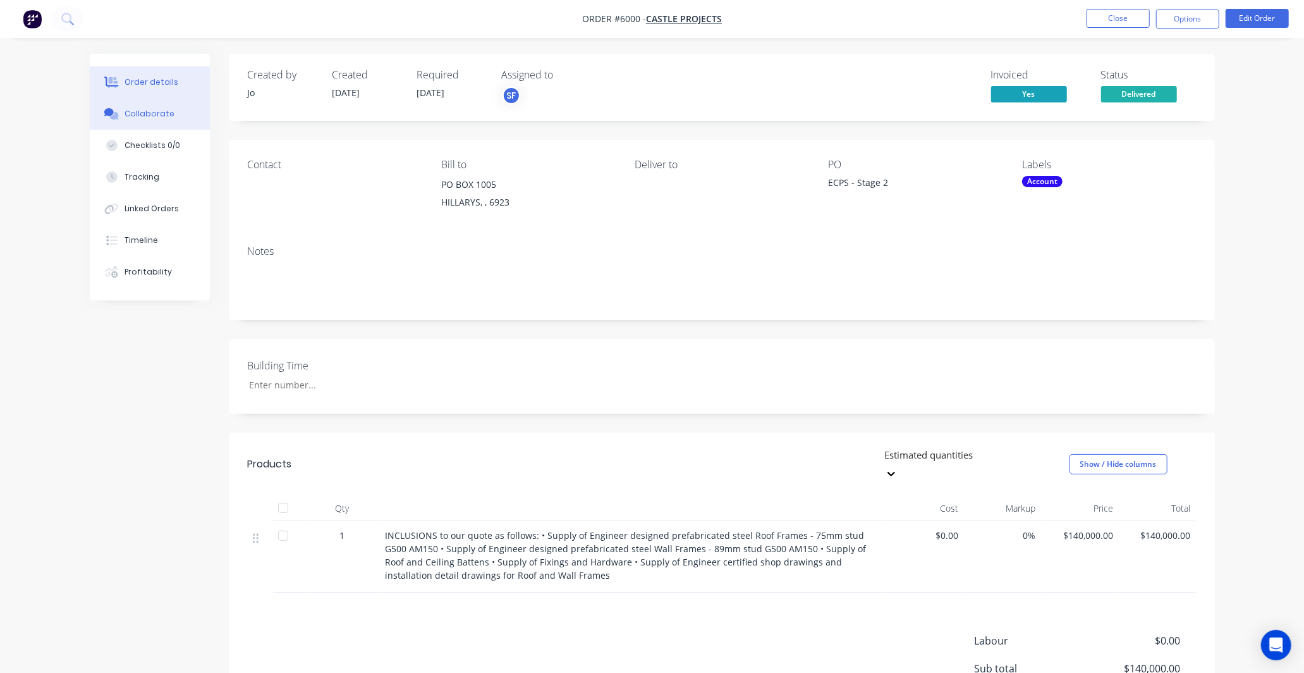
click at [147, 106] on button "Collaborate" at bounding box center [150, 114] width 120 height 32
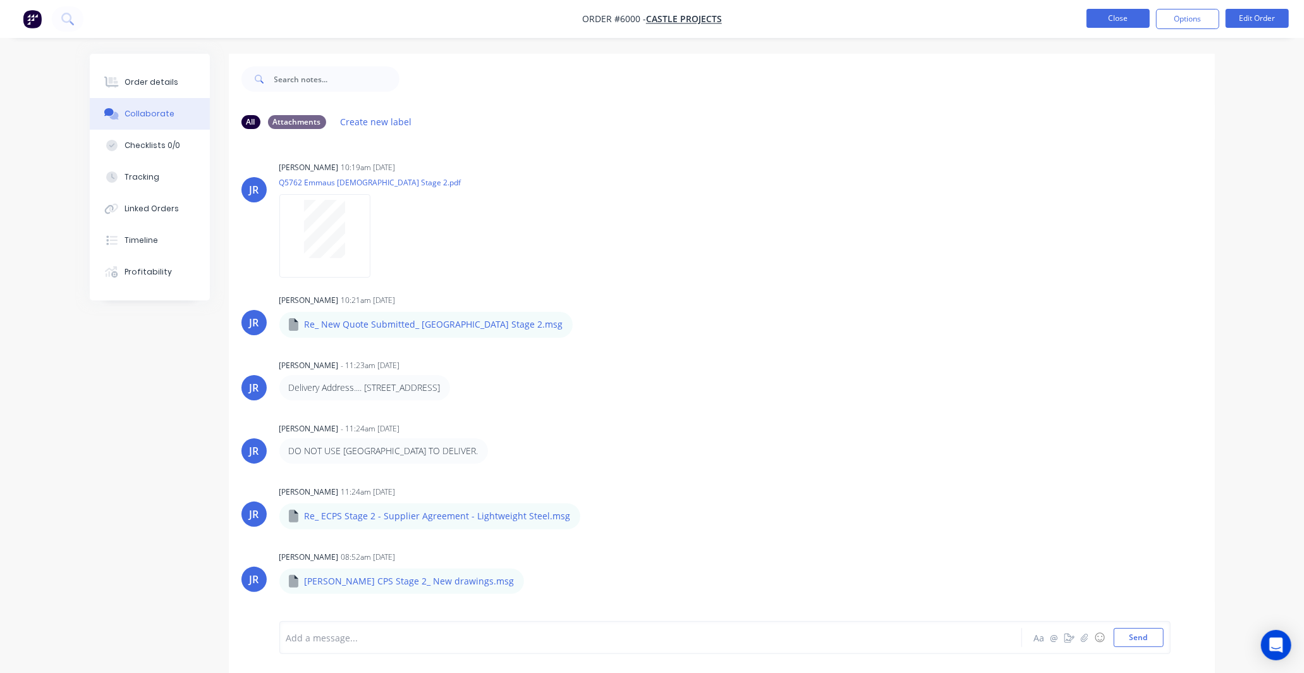
click at [1109, 15] on button "Close" at bounding box center [1118, 18] width 63 height 19
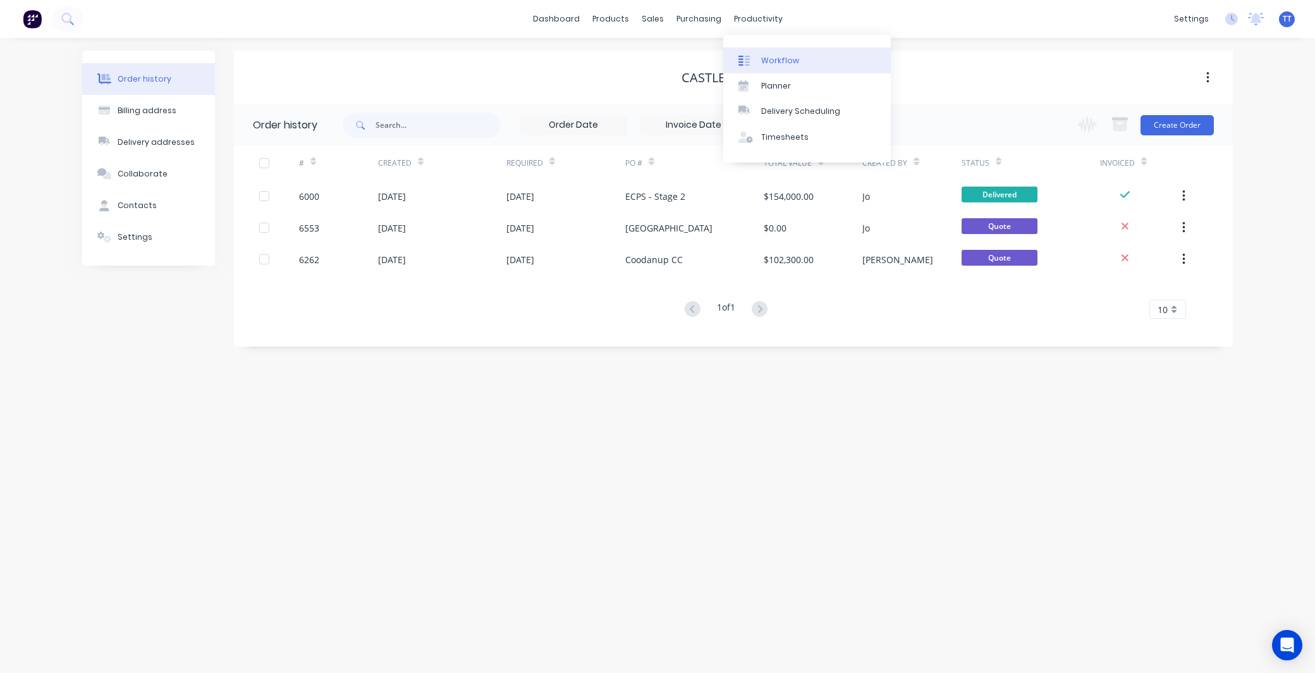
click at [780, 61] on div "Workflow" at bounding box center [780, 60] width 38 height 11
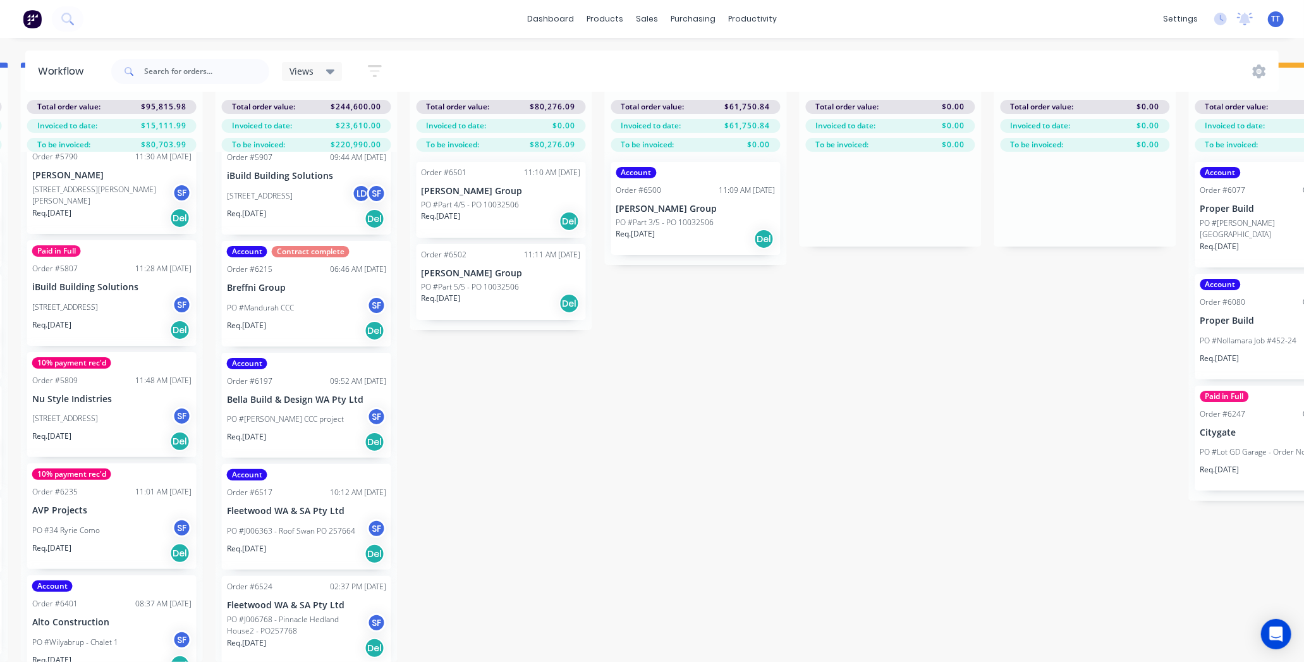
scroll to position [51, 0]
